Goal: Task Accomplishment & Management: Manage account settings

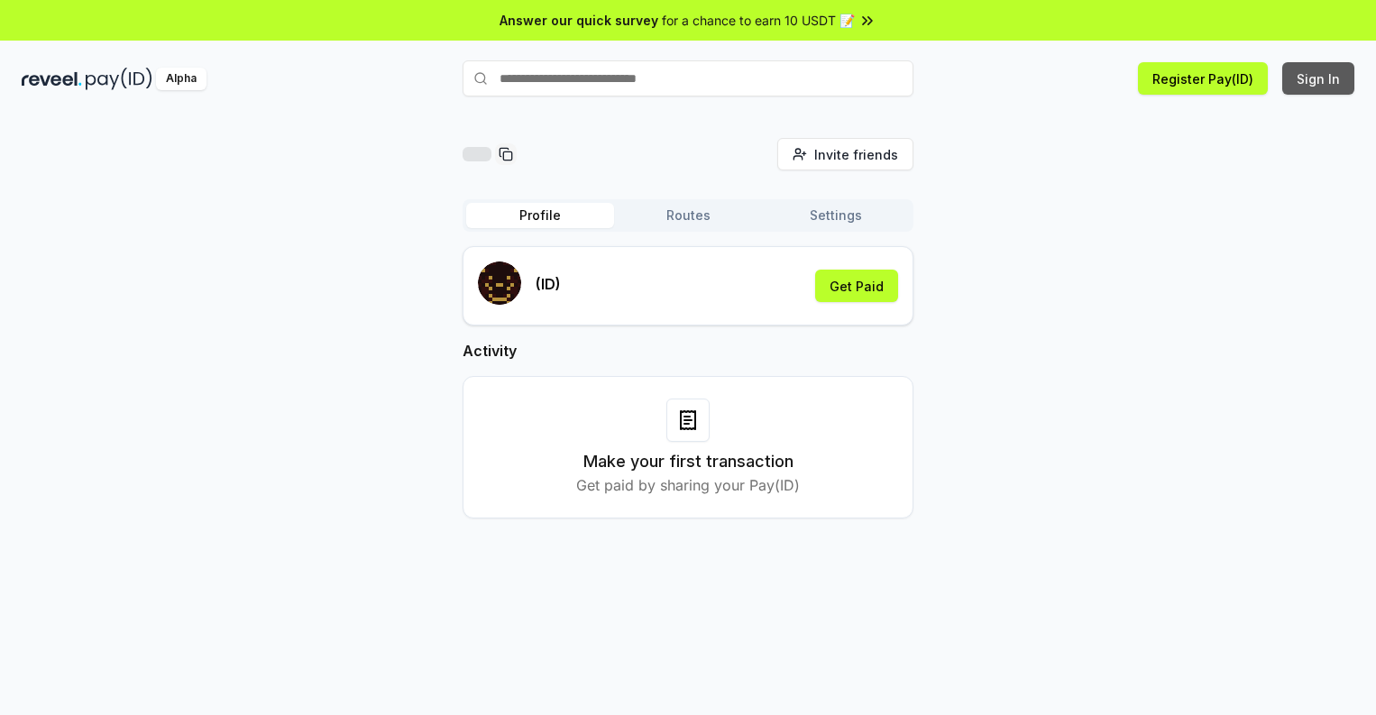
click at [1319, 78] on button "Sign In" at bounding box center [1318, 78] width 72 height 32
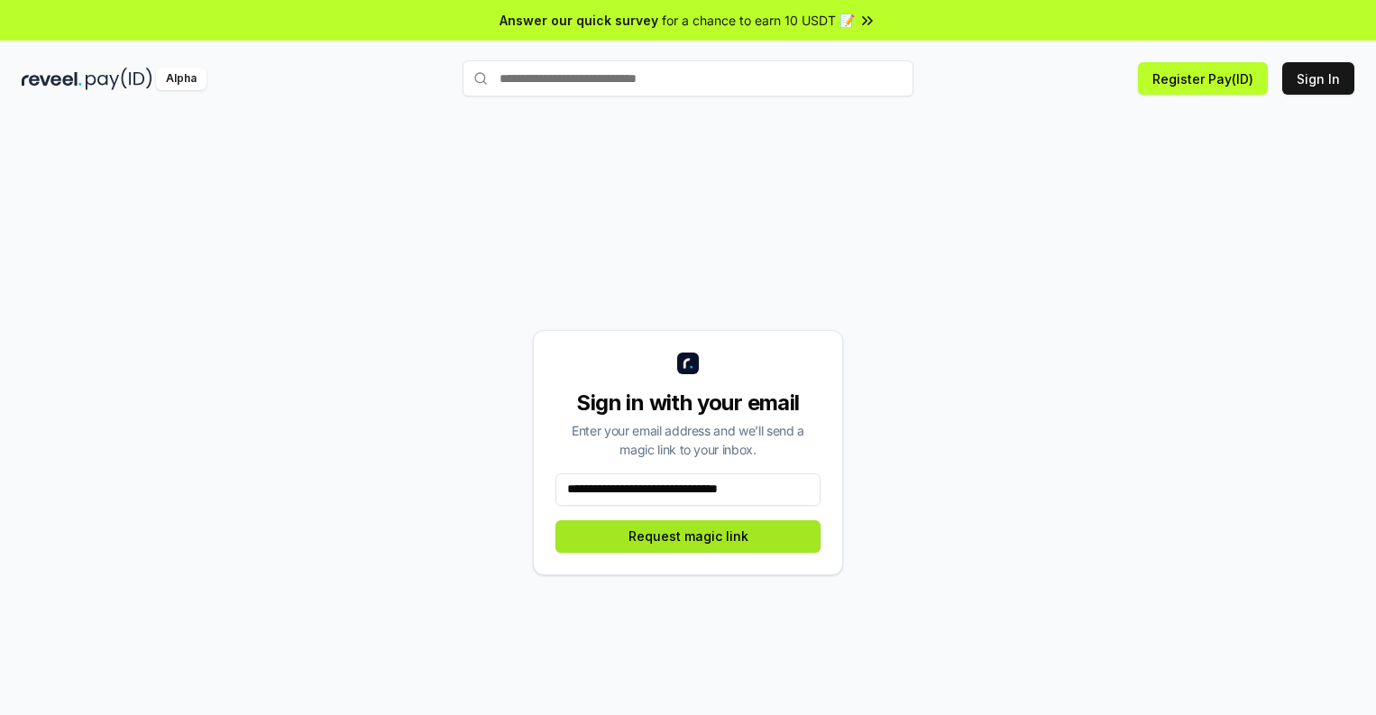
type input "**********"
click at [688, 536] on button "Request magic link" at bounding box center [687, 536] width 265 height 32
